Goal: Navigation & Orientation: Find specific page/section

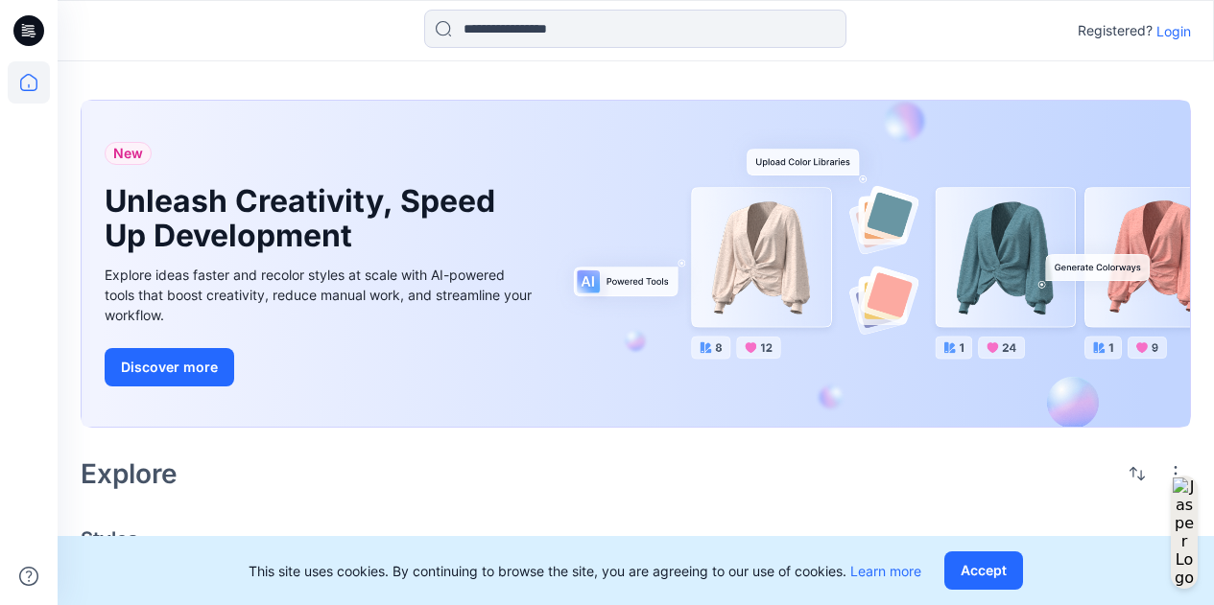
click at [1183, 33] on p "Login" at bounding box center [1173, 31] width 35 height 20
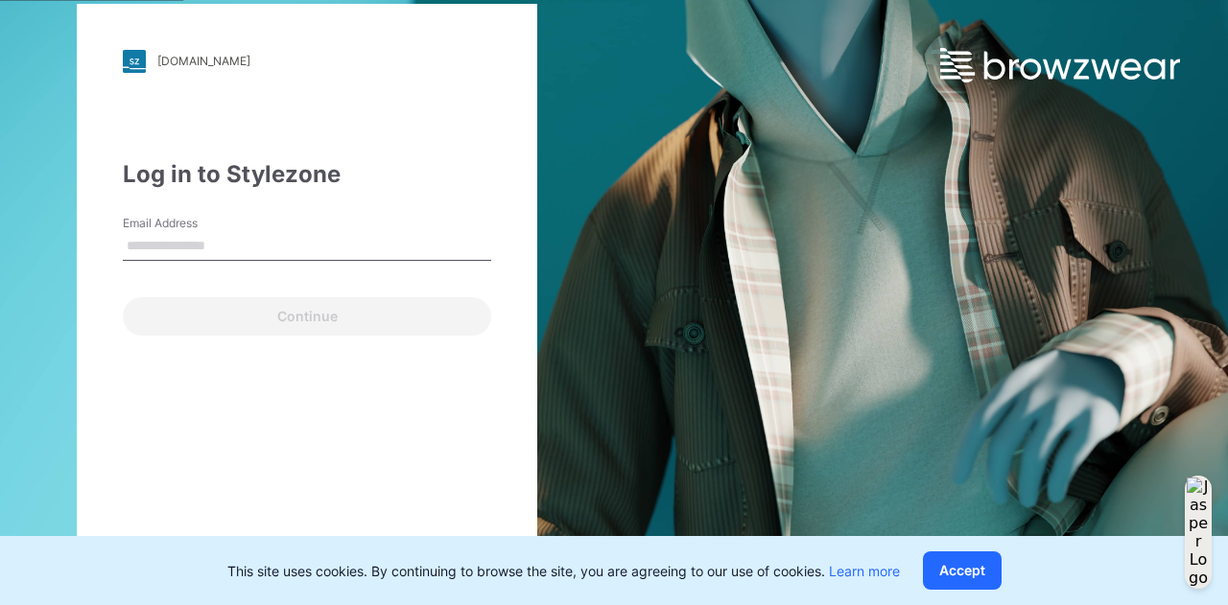
type input "**********"
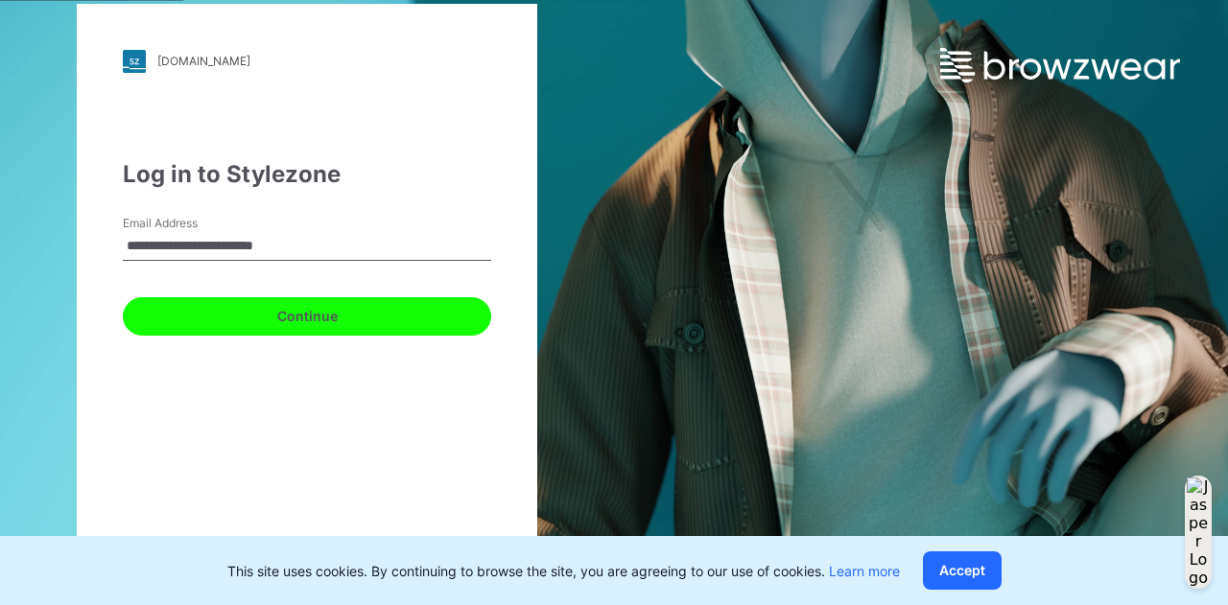
click at [361, 320] on button "Continue" at bounding box center [307, 316] width 368 height 38
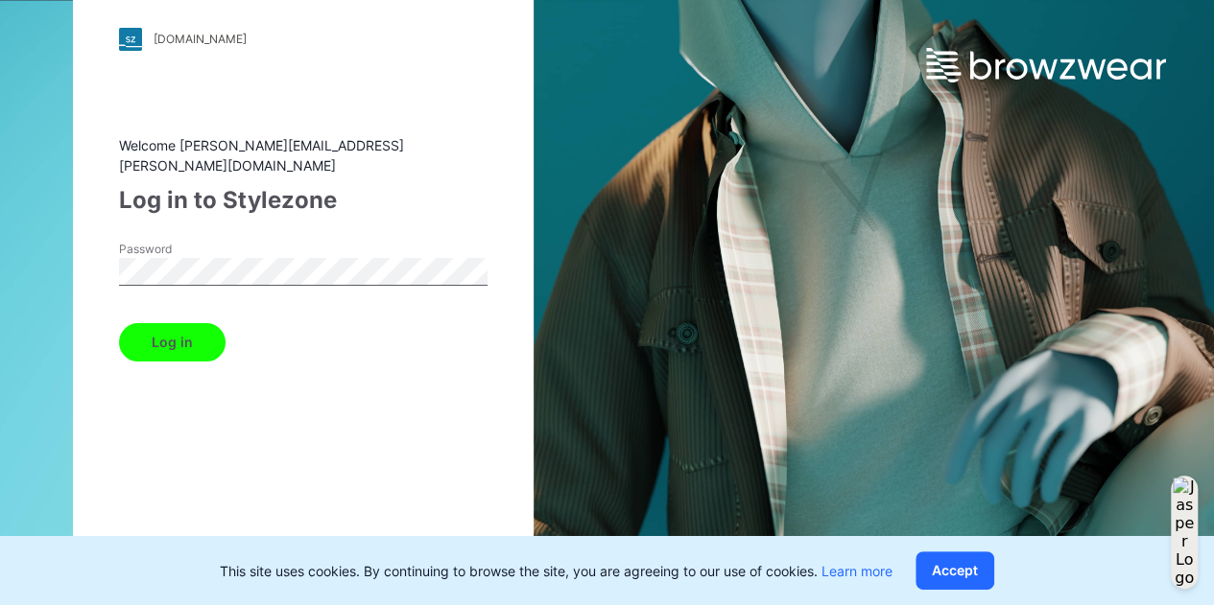
click at [201, 346] on button "Log in" at bounding box center [172, 342] width 106 height 38
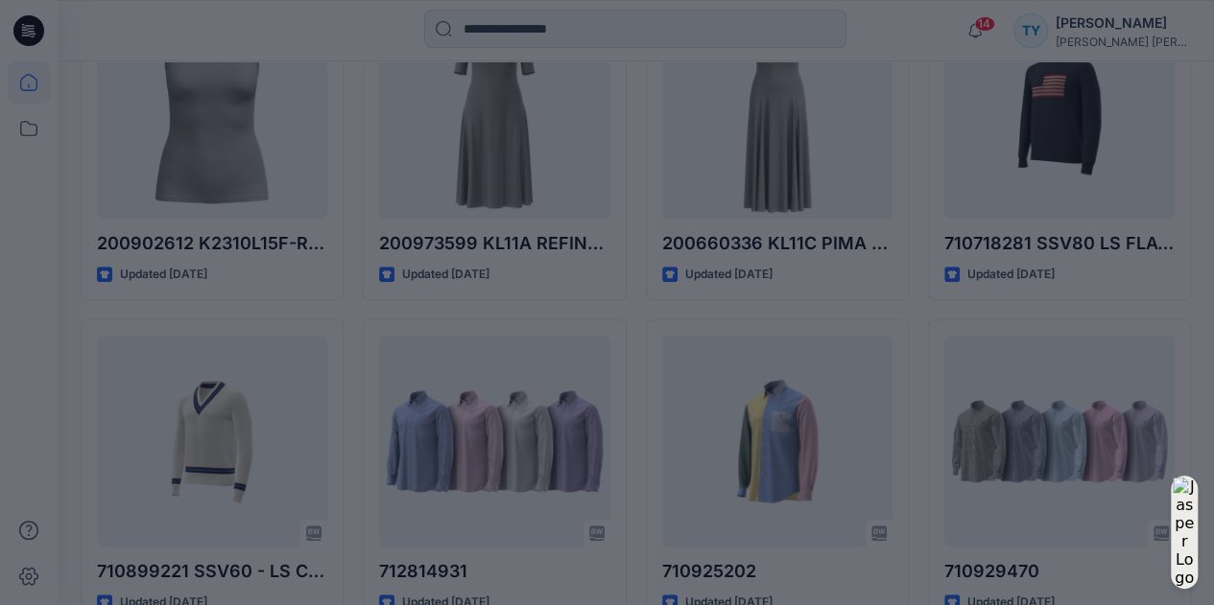
scroll to position [768, 0]
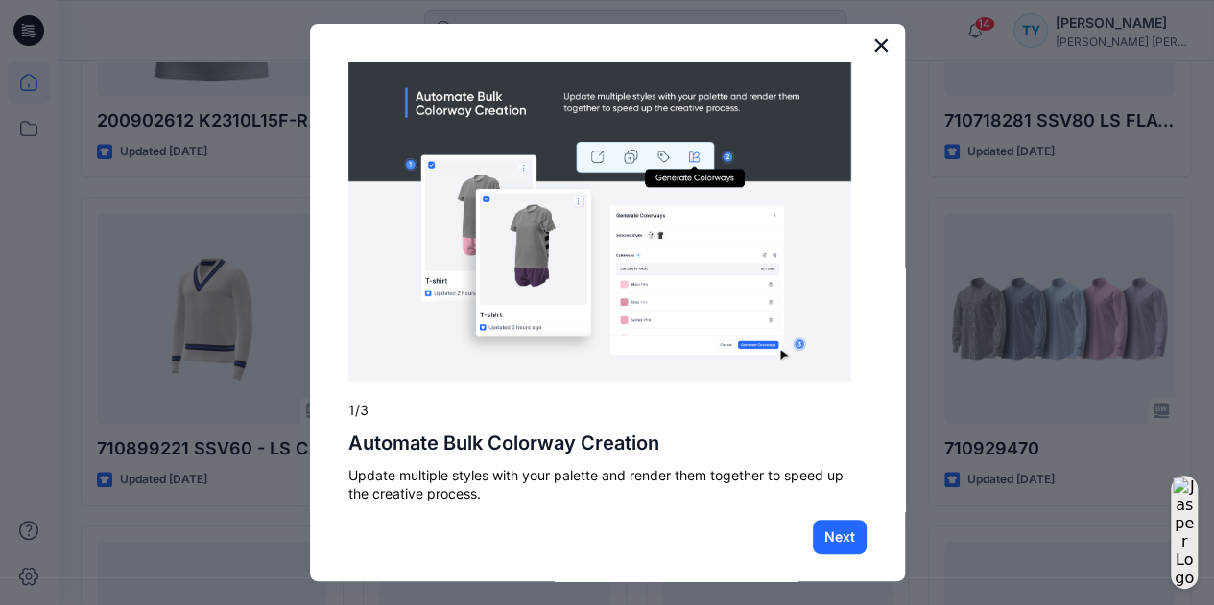
click at [872, 40] on button "×" at bounding box center [881, 45] width 18 height 31
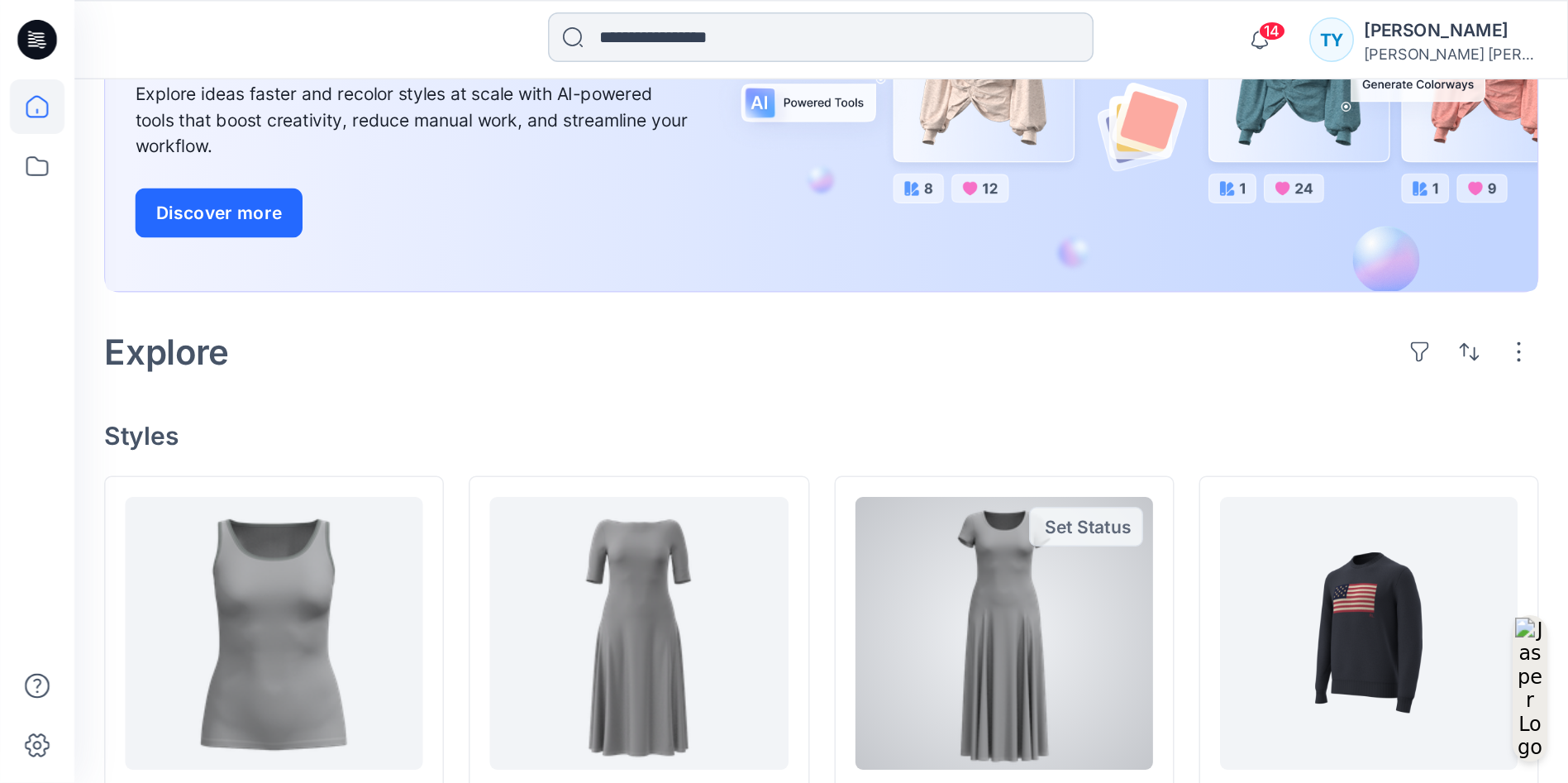
scroll to position [0, 0]
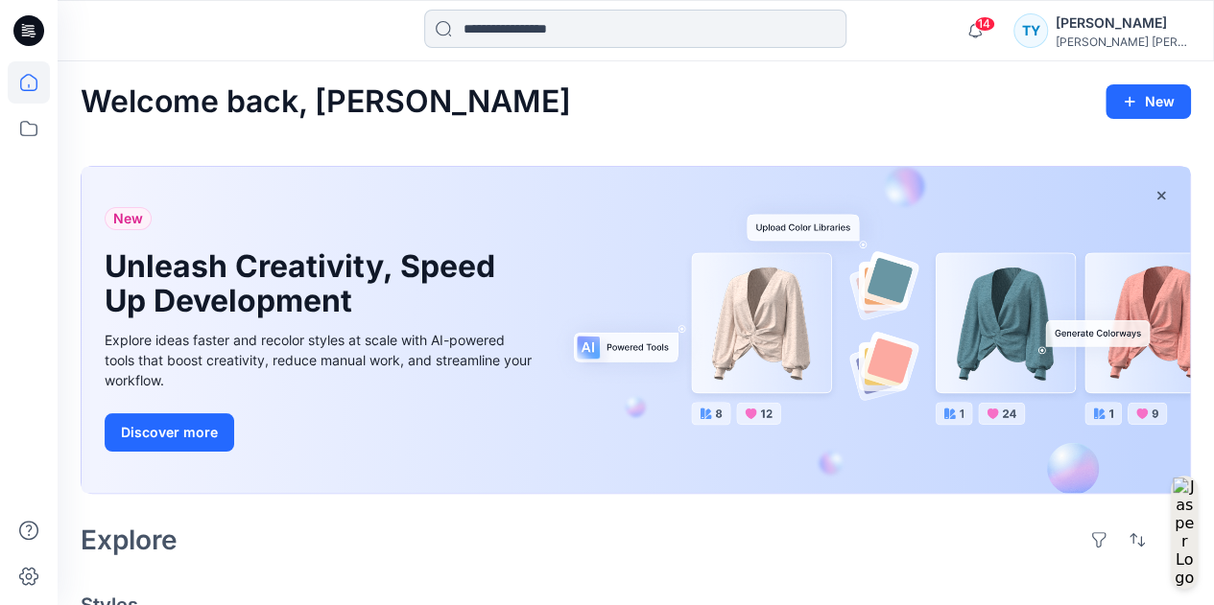
click at [497, 23] on input at bounding box center [635, 29] width 422 height 38
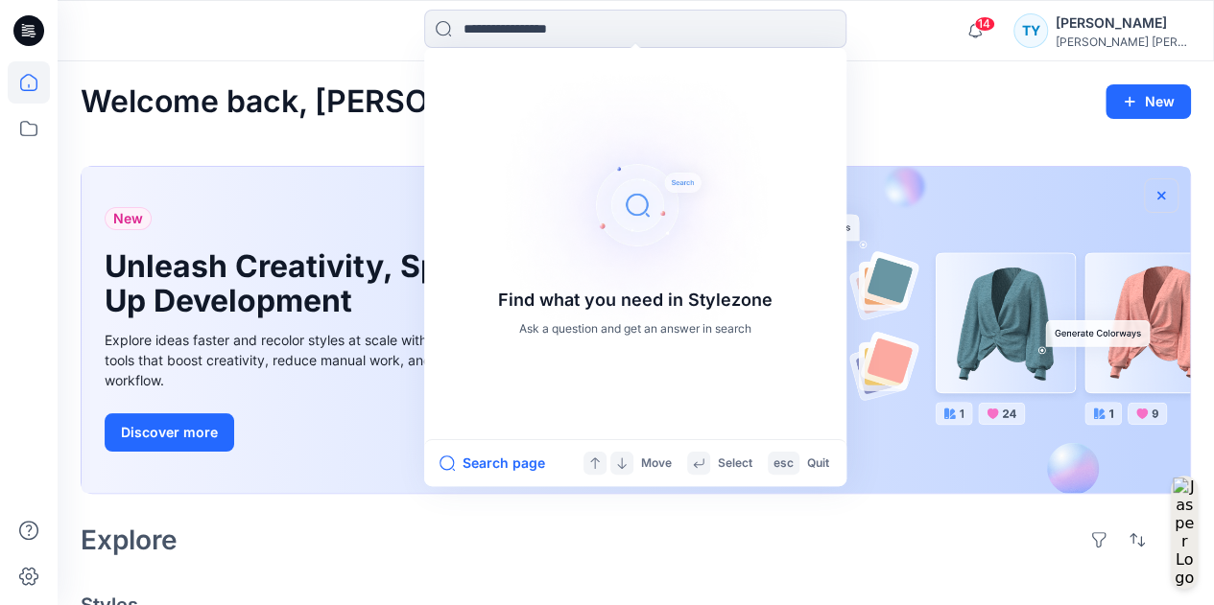
click at [1163, 189] on icon "button" at bounding box center [1160, 195] width 15 height 15
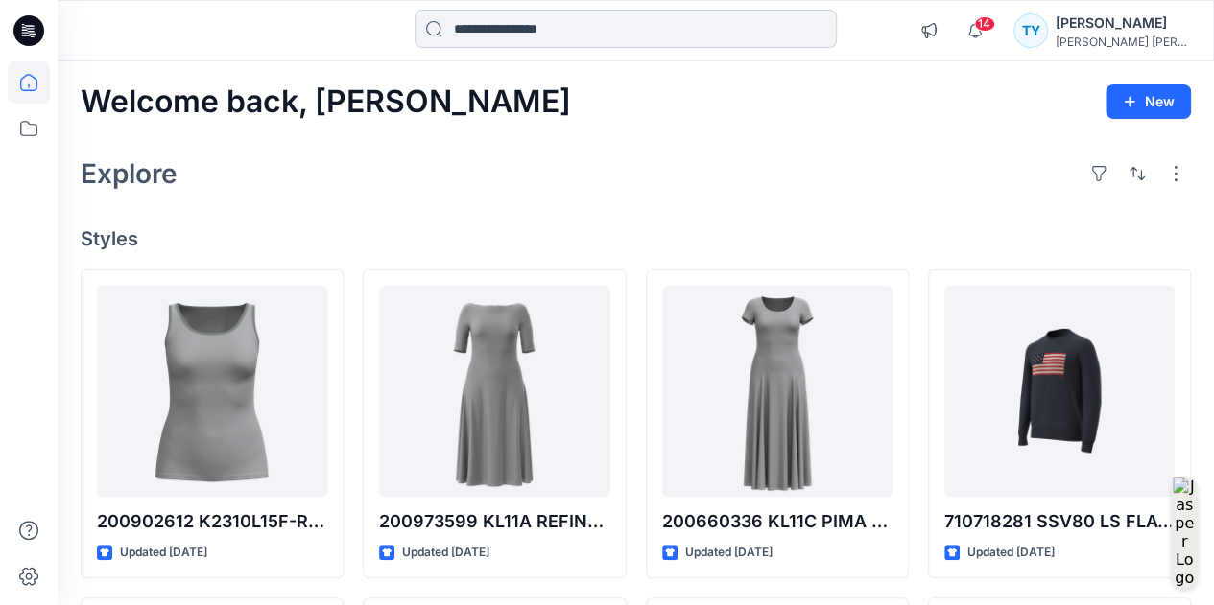
click at [544, 22] on input at bounding box center [625, 29] width 422 height 38
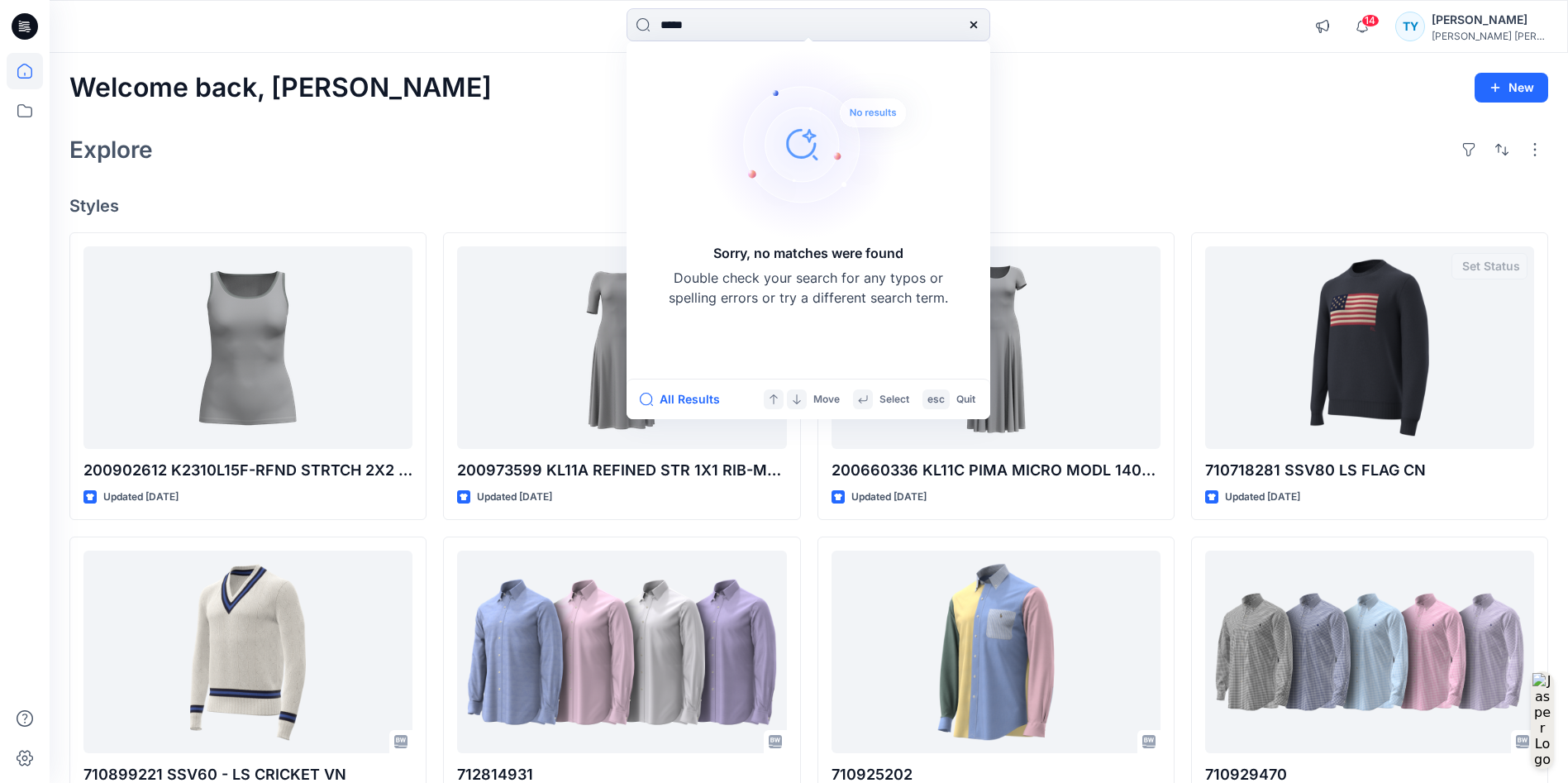
type input "*****"
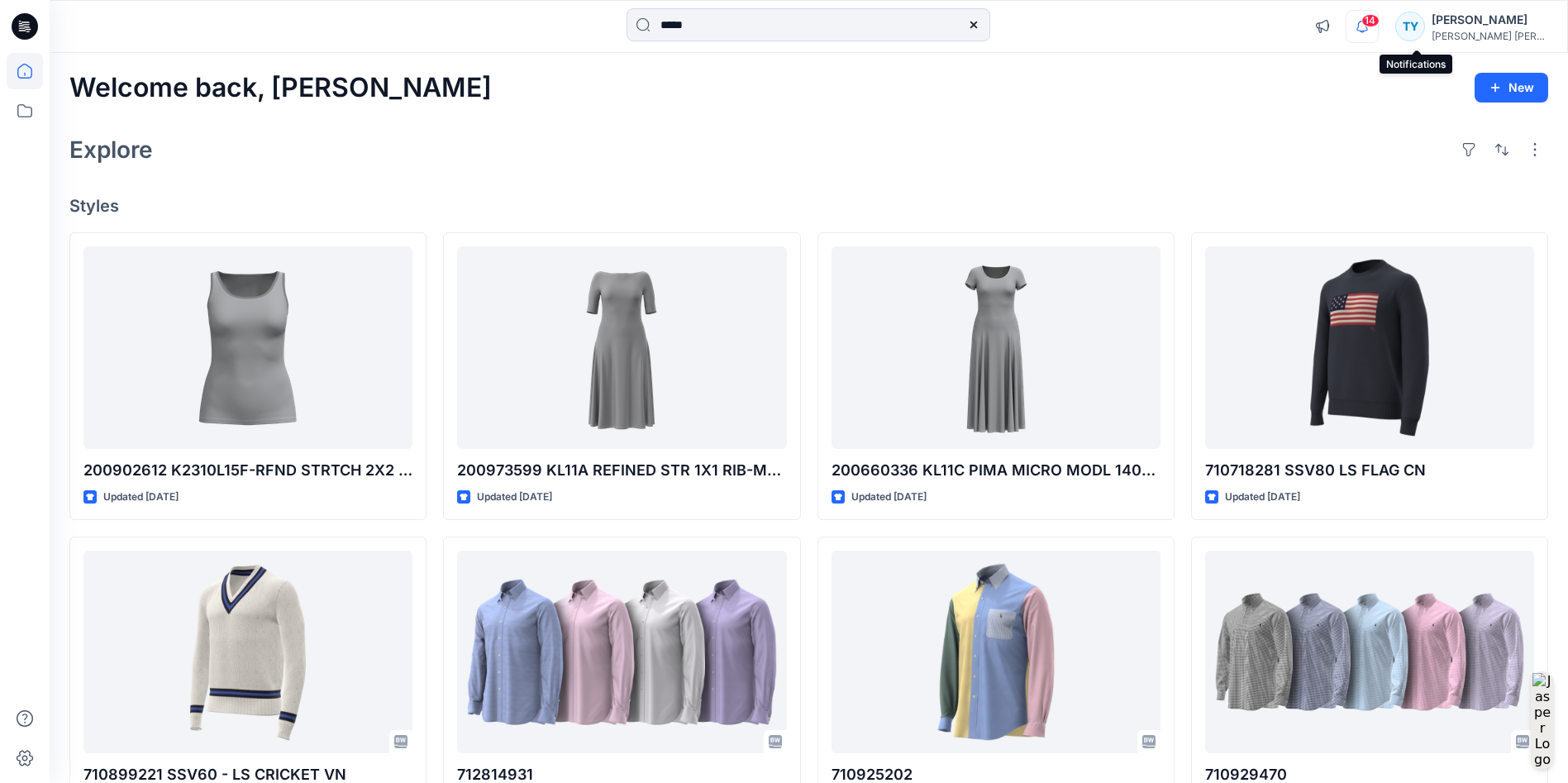
click at [1045, 34] on icon "button" at bounding box center [1362, 27] width 31 height 33
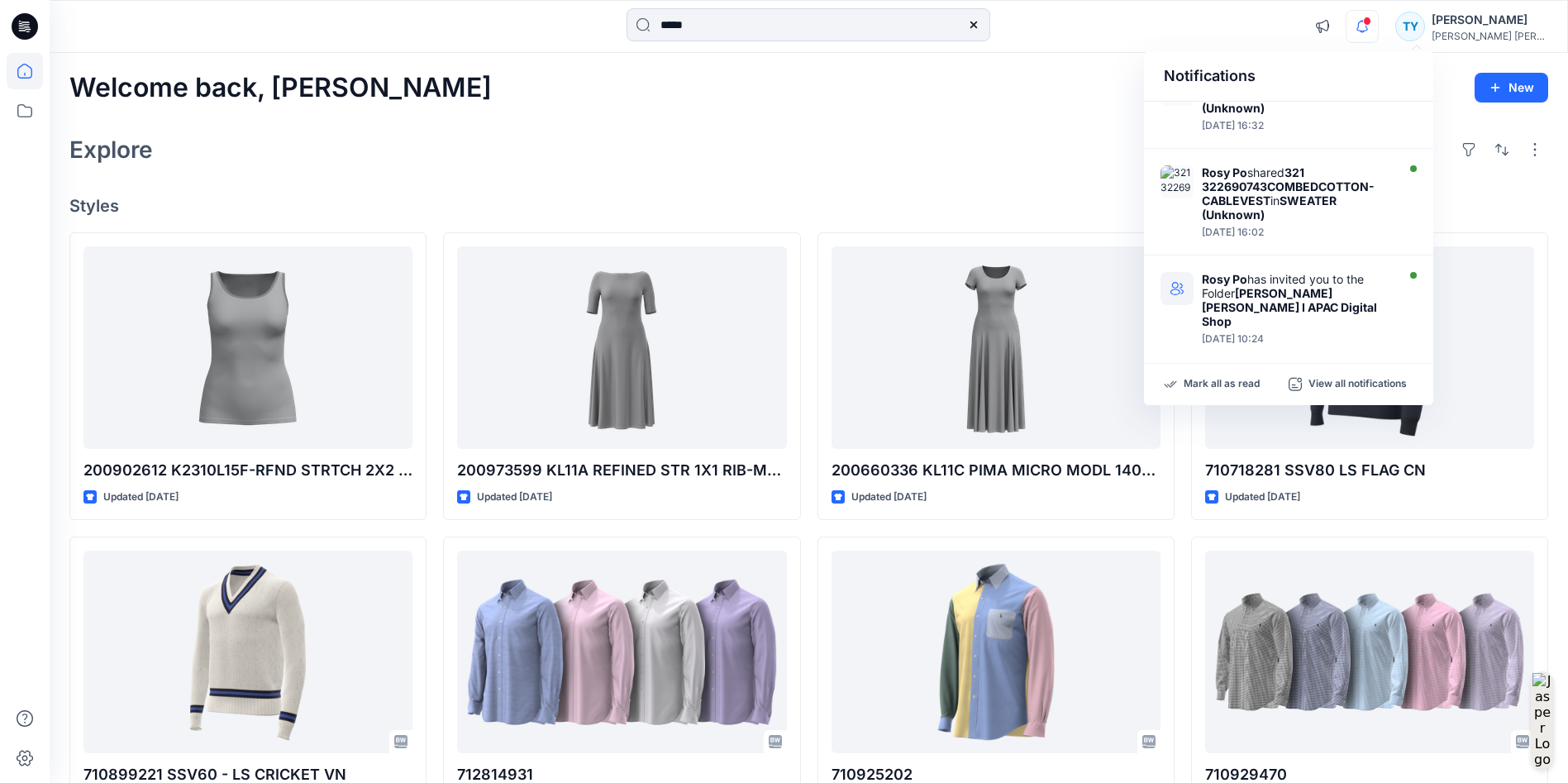
scroll to position [136, 0]
click at [95, 91] on h2 "Welcome back, [PERSON_NAME]" at bounding box center [281, 87] width 422 height 30
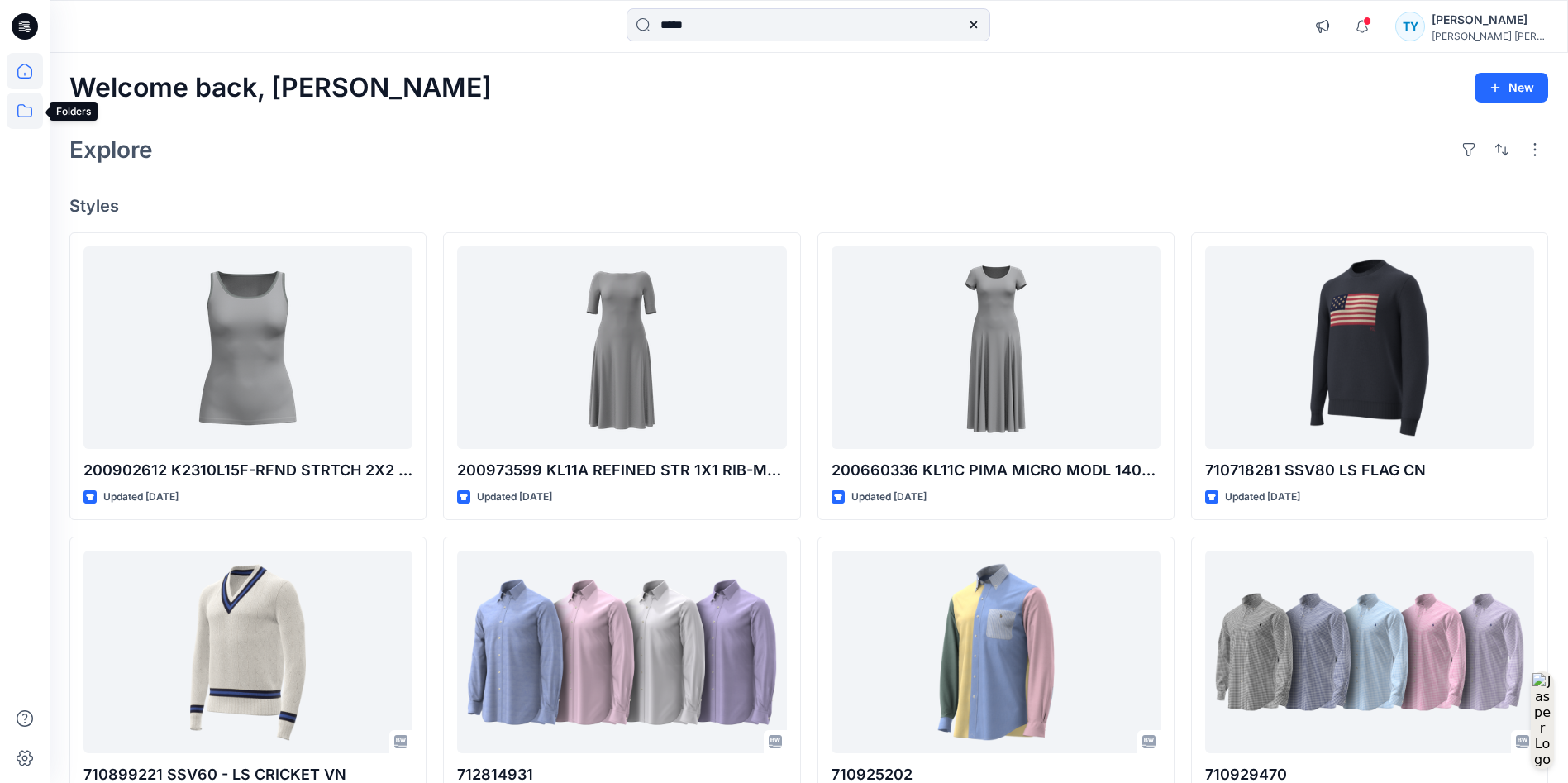
click at [23, 113] on icon at bounding box center [25, 110] width 36 height 36
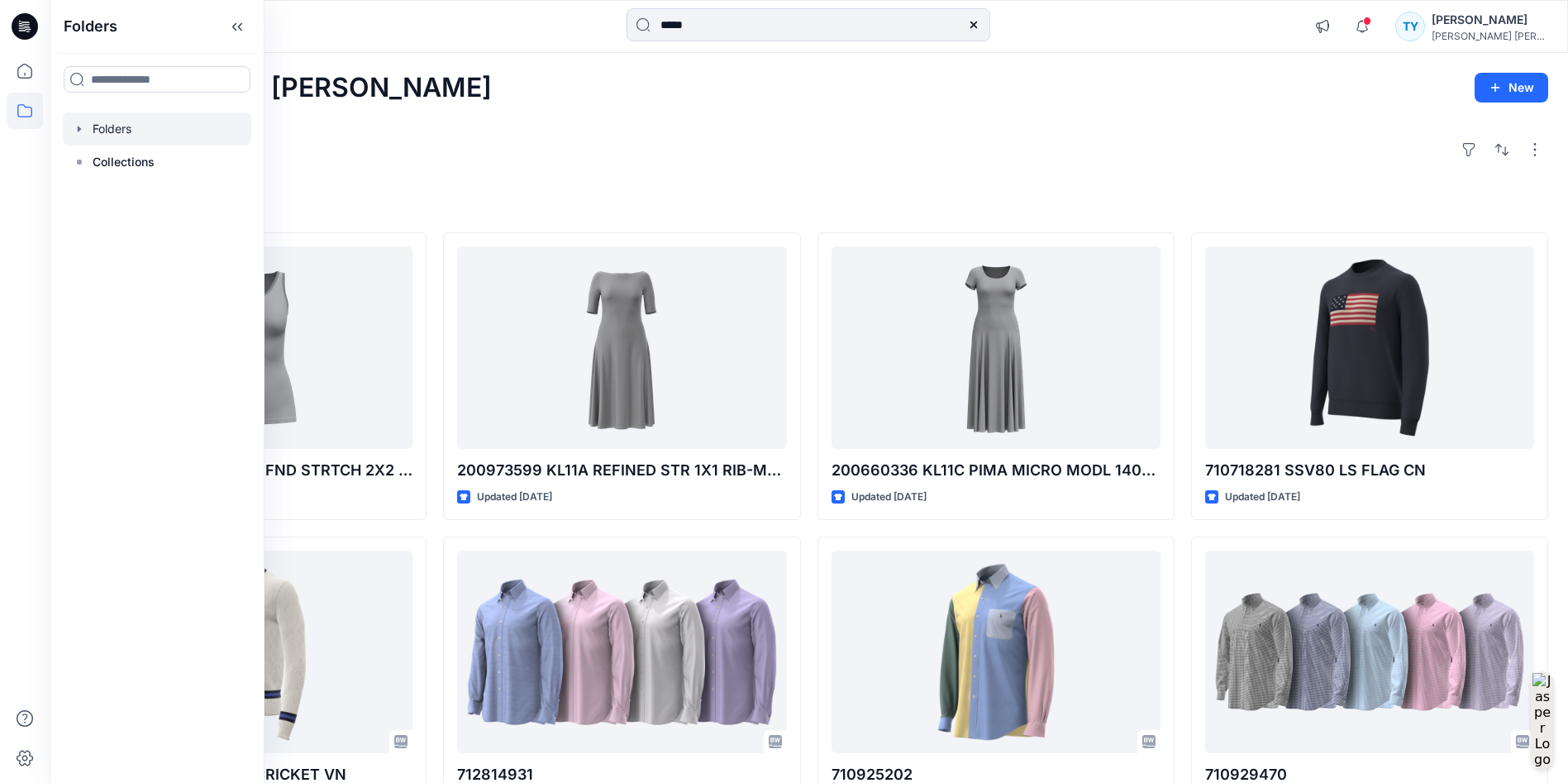
click at [78, 120] on div at bounding box center [157, 128] width 189 height 33
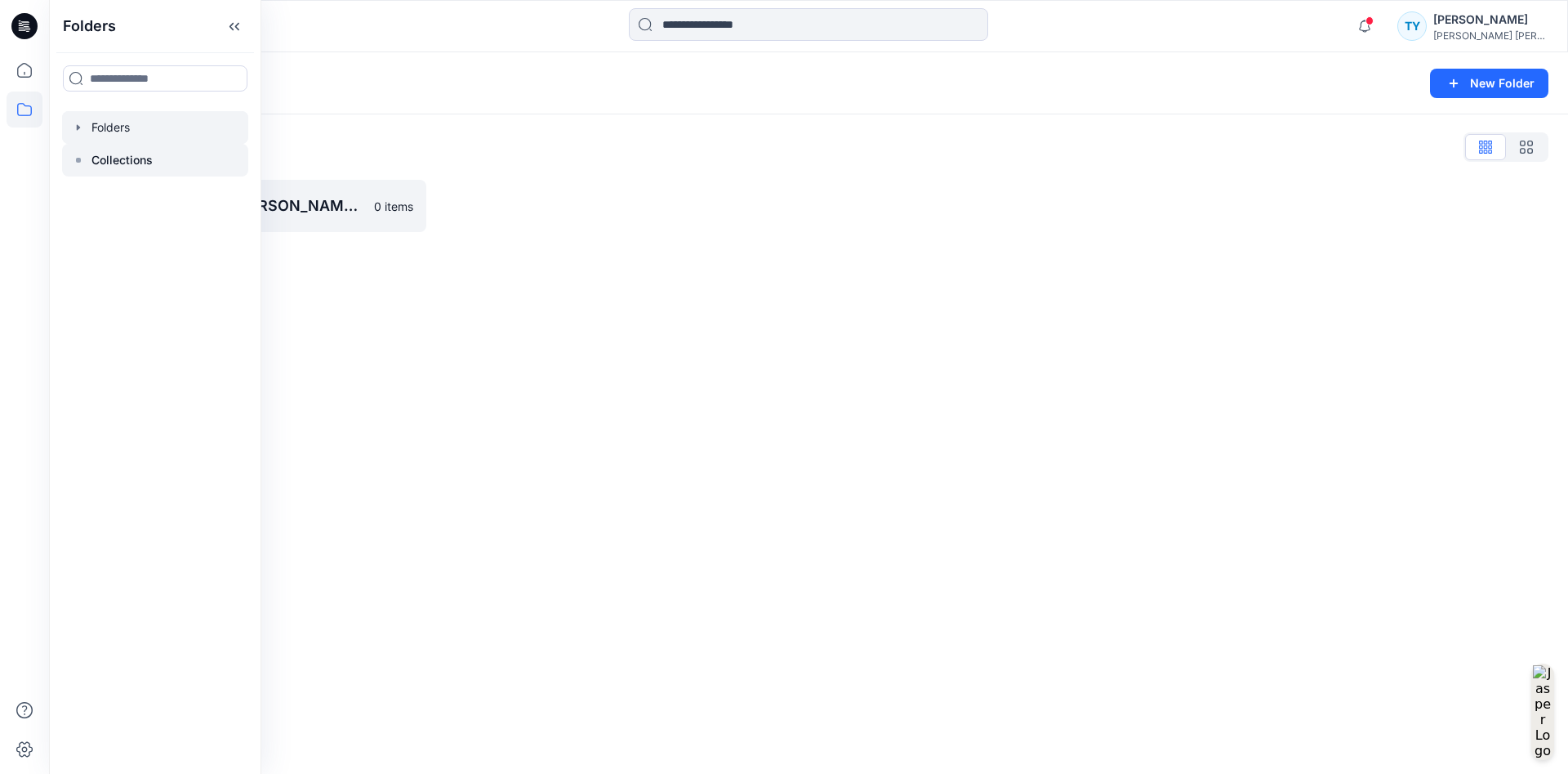
click at [83, 160] on icon at bounding box center [77, 159] width 13 height 13
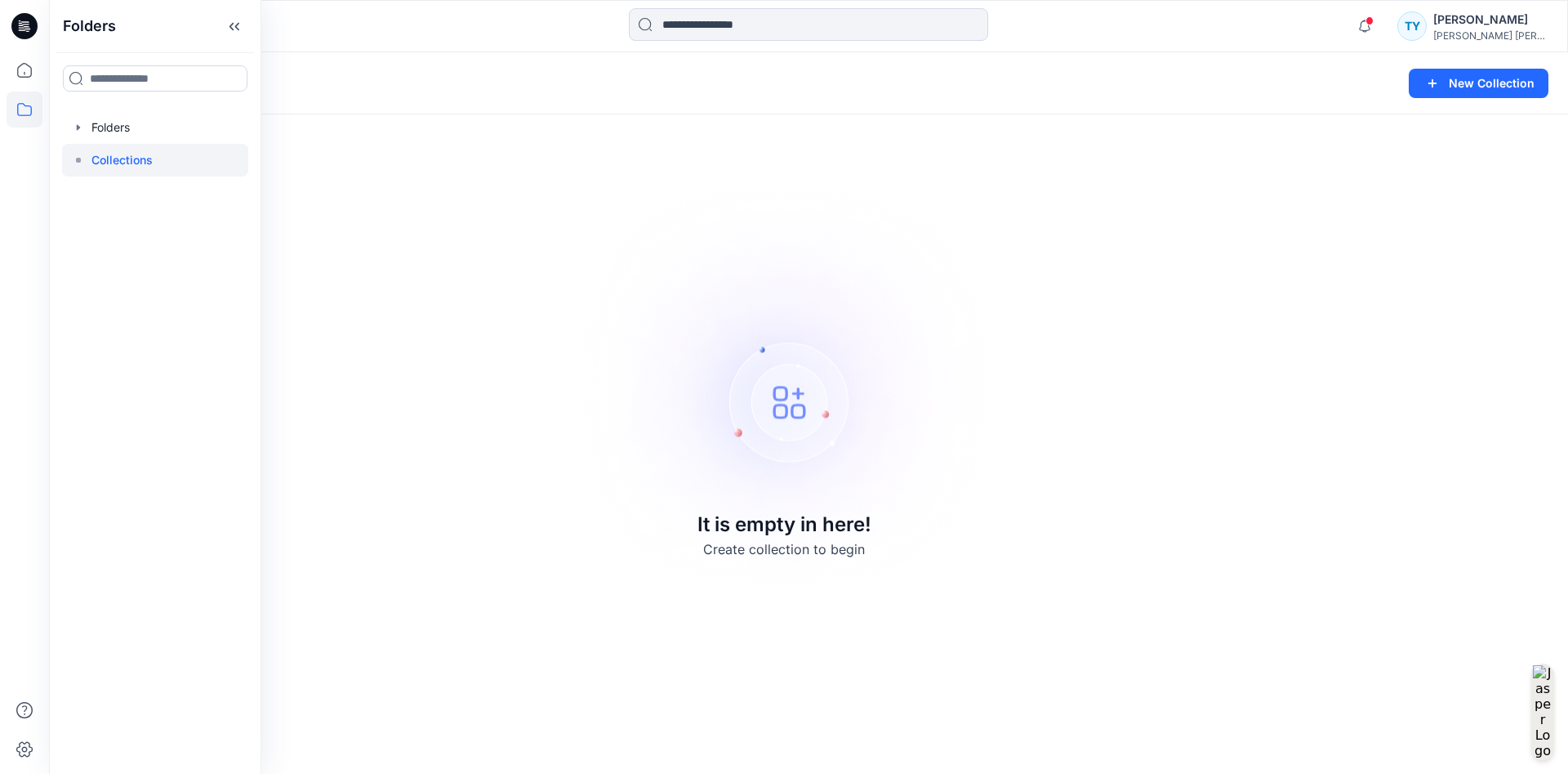
click at [125, 169] on p "Collections" at bounding box center [122, 160] width 61 height 20
click at [140, 163] on p "Collections" at bounding box center [122, 160] width 61 height 20
click at [123, 129] on div at bounding box center [155, 127] width 186 height 32
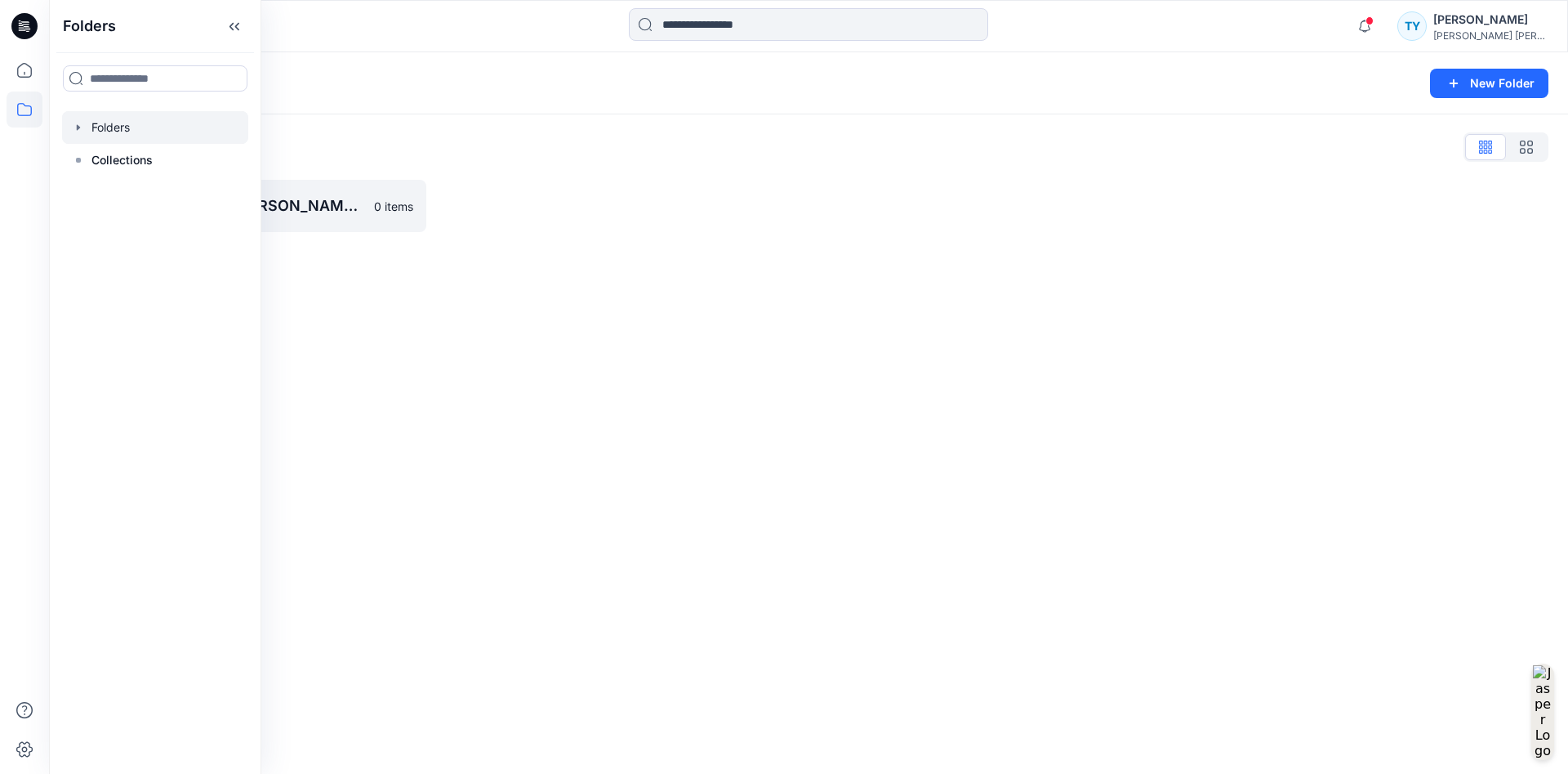
click at [674, 393] on div "Folders New Folder Folders List [PERSON_NAME] [PERSON_NAME] I APAC Digital Shop…" at bounding box center [809, 412] width 1519 height 721
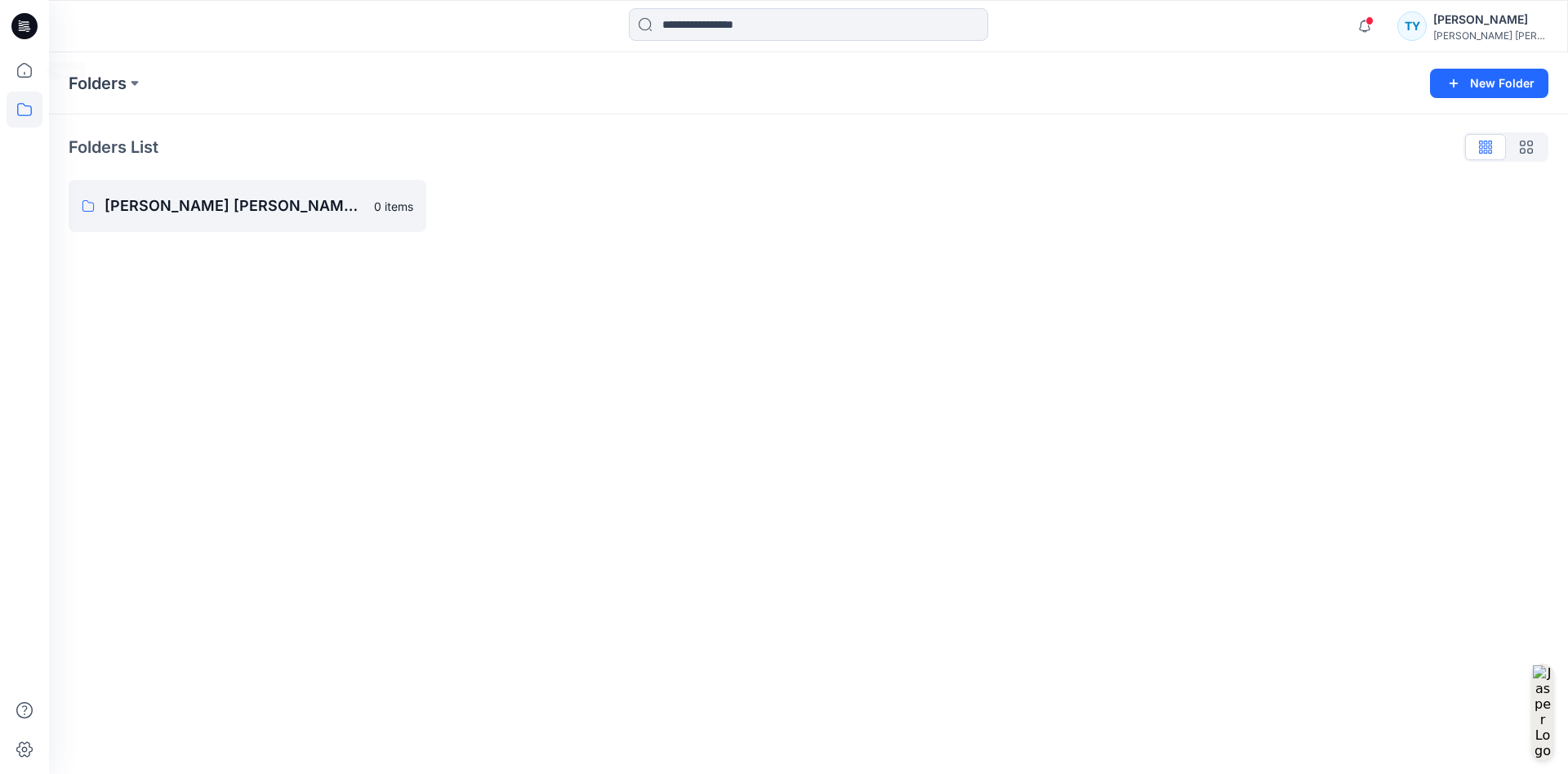
click at [24, 17] on icon at bounding box center [24, 26] width 26 height 26
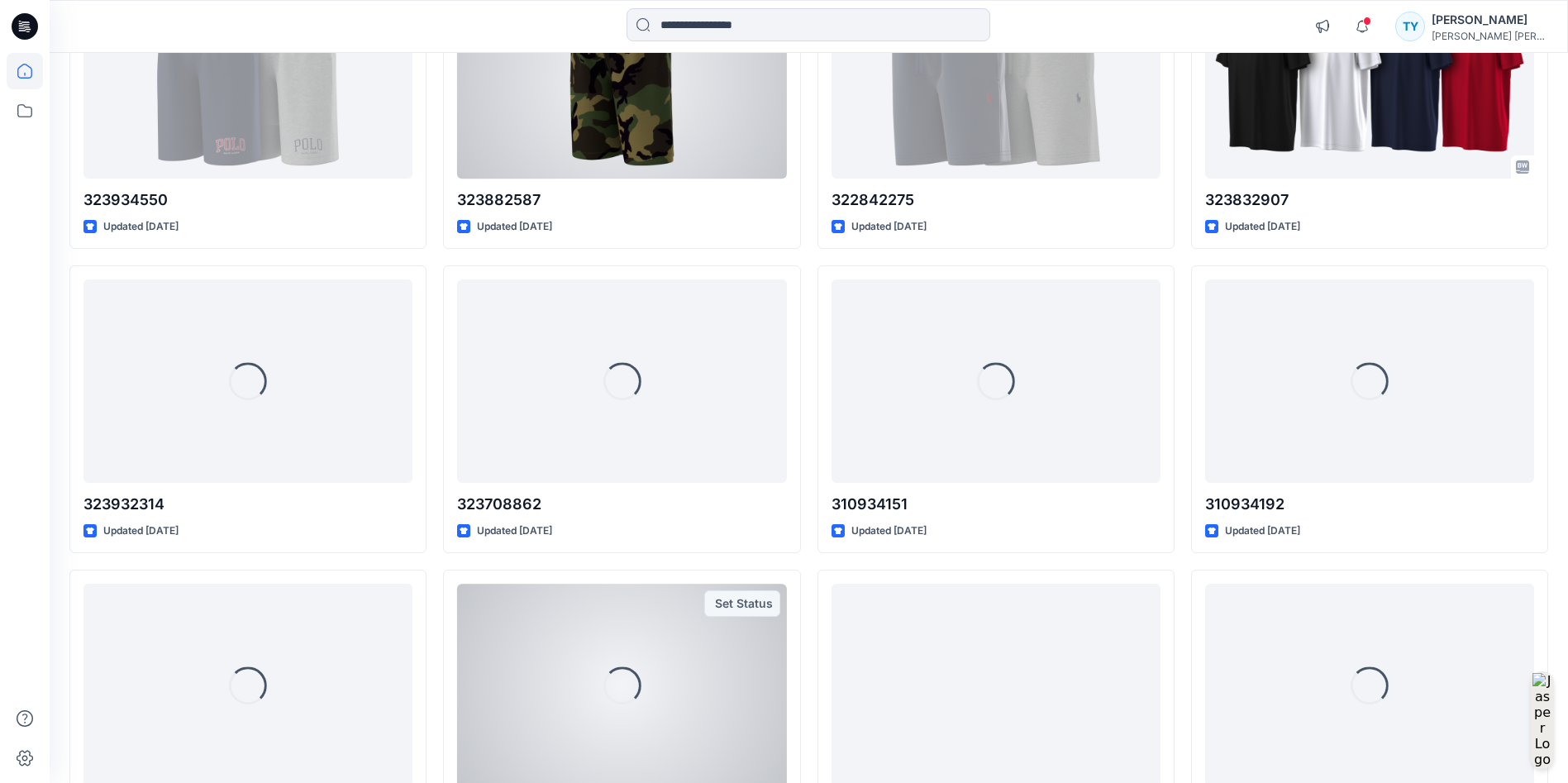
scroll to position [4029, 0]
